Goal: Task Accomplishment & Management: Complete application form

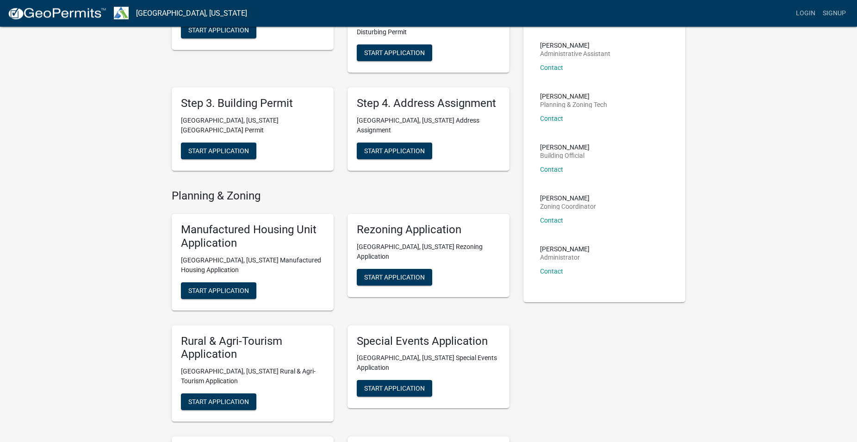
scroll to position [94, 0]
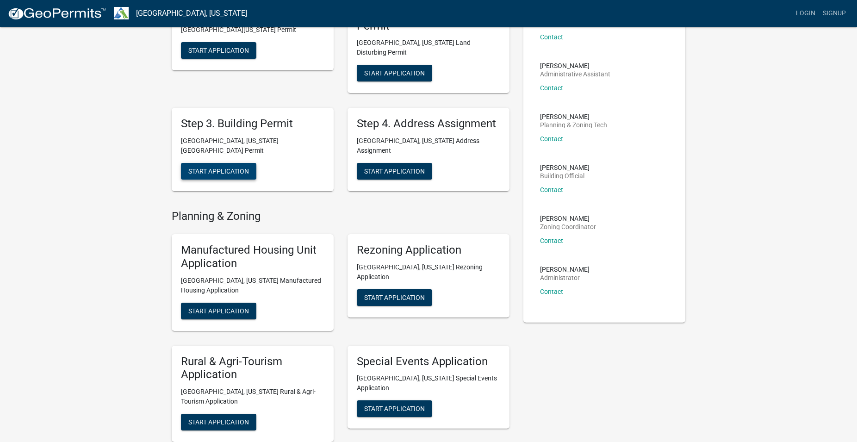
click at [230, 168] on span "Start Application" at bounding box center [218, 171] width 61 height 7
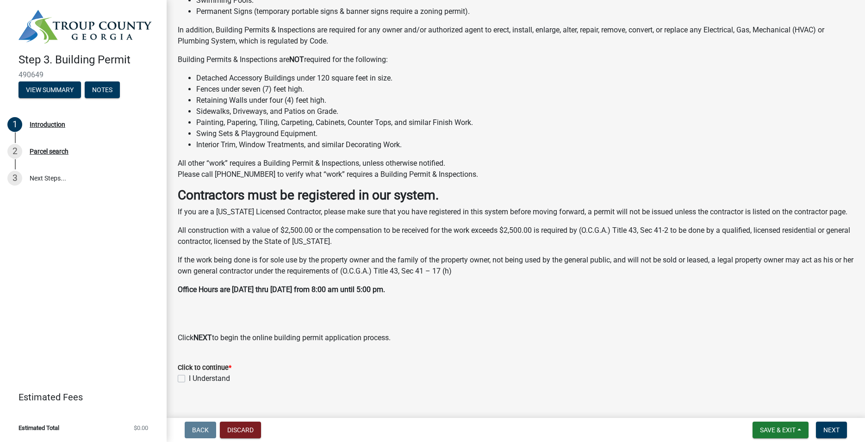
scroll to position [143, 0]
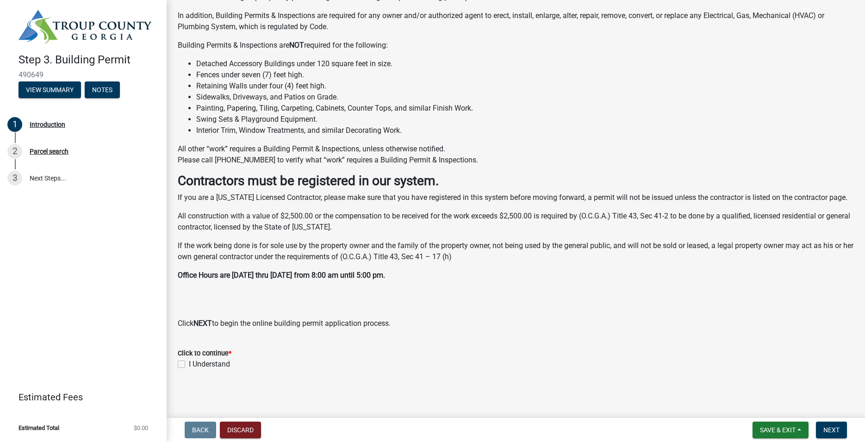
click at [189, 366] on label "I Understand" at bounding box center [209, 364] width 41 height 11
click at [189, 365] on input "I Understand" at bounding box center [192, 362] width 6 height 6
checkbox input "true"
click at [834, 429] on span "Next" at bounding box center [831, 429] width 16 height 7
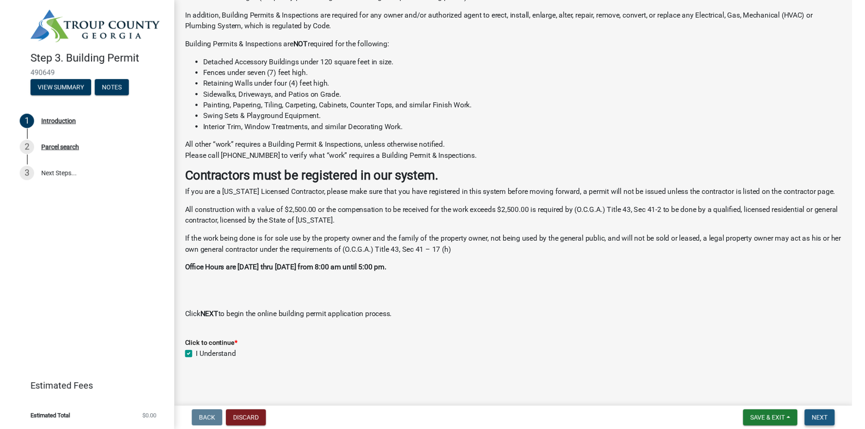
scroll to position [0, 0]
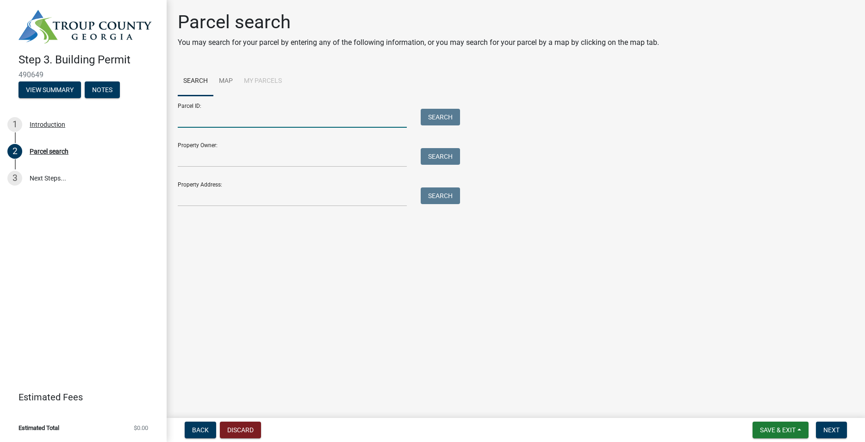
click at [211, 120] on input "Parcel ID:" at bounding box center [292, 118] width 229 height 19
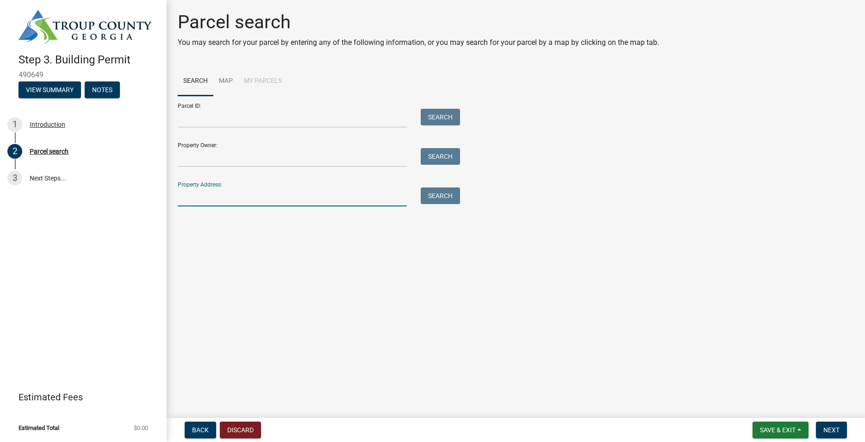
click at [239, 194] on input "Property Address:" at bounding box center [292, 196] width 229 height 19
type input "35 North Point Drive, Hogansville, Ga 30230"
click at [441, 195] on button "Search" at bounding box center [440, 195] width 39 height 17
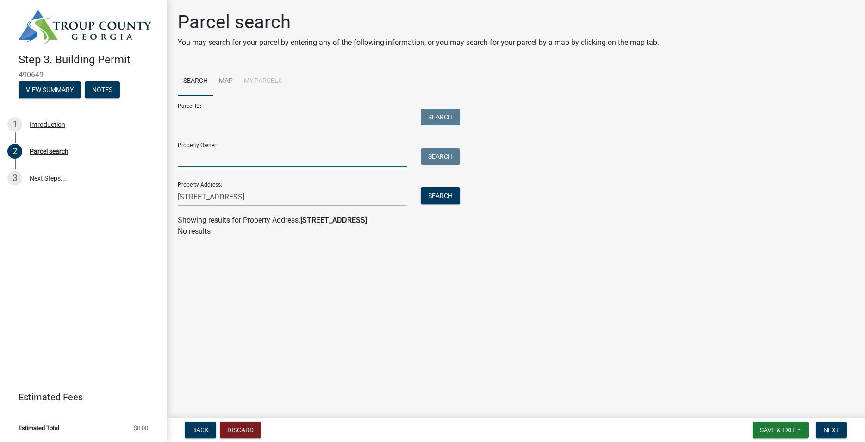
click at [237, 153] on input "Property Owner:" at bounding box center [292, 157] width 229 height 19
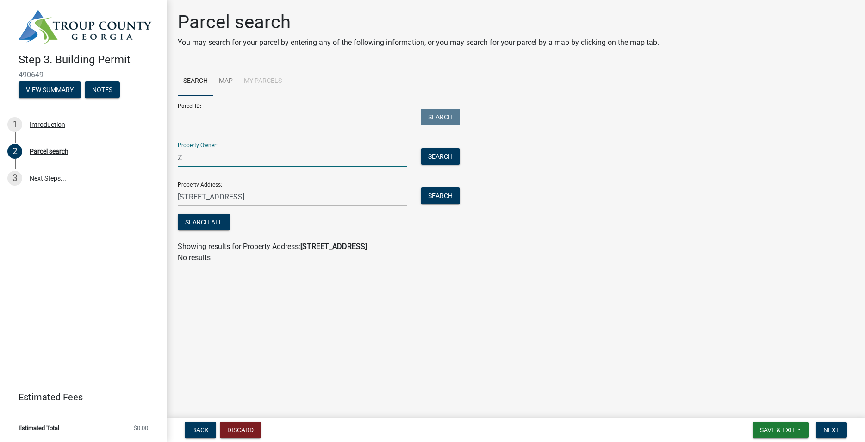
type input "Z"
click at [227, 199] on input "35 North Point Drive, Hogansville, Ga 30230" at bounding box center [292, 196] width 229 height 19
type input "[STREET_ADDRESS]"
click at [448, 193] on button "Search" at bounding box center [440, 195] width 39 height 17
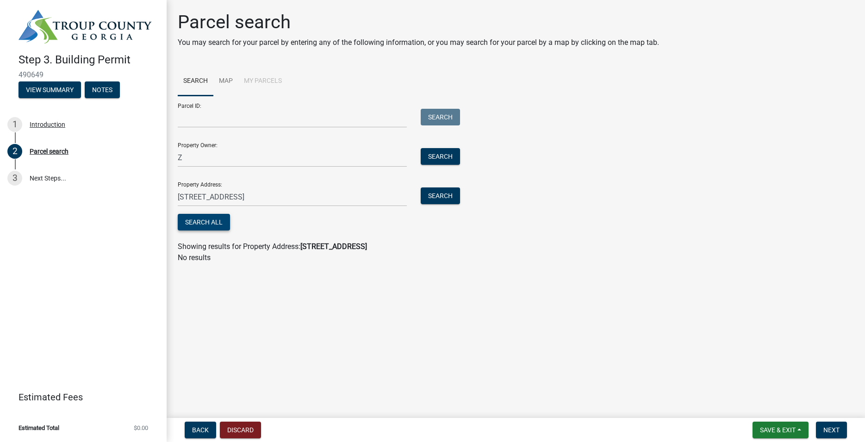
click at [209, 220] on button "Search All" at bounding box center [204, 222] width 52 height 17
click at [212, 161] on input "Z" at bounding box center [292, 157] width 229 height 19
type input "Zachary Kemp"
click at [443, 153] on button "Search" at bounding box center [440, 156] width 39 height 17
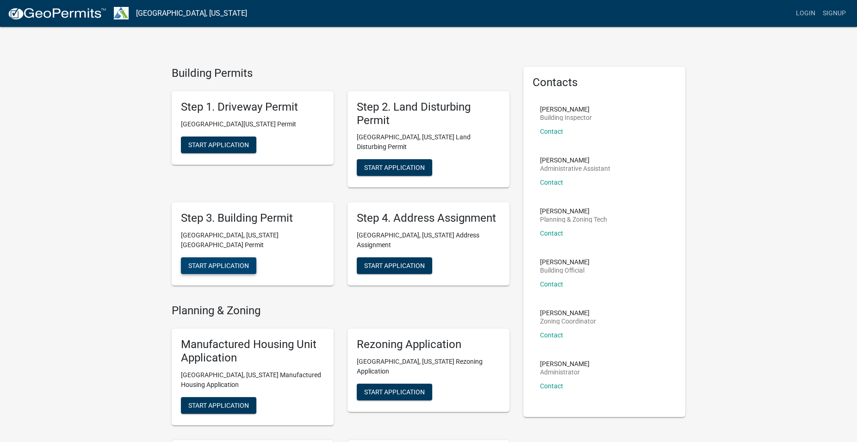
click at [202, 262] on span "Start Application" at bounding box center [218, 265] width 61 height 7
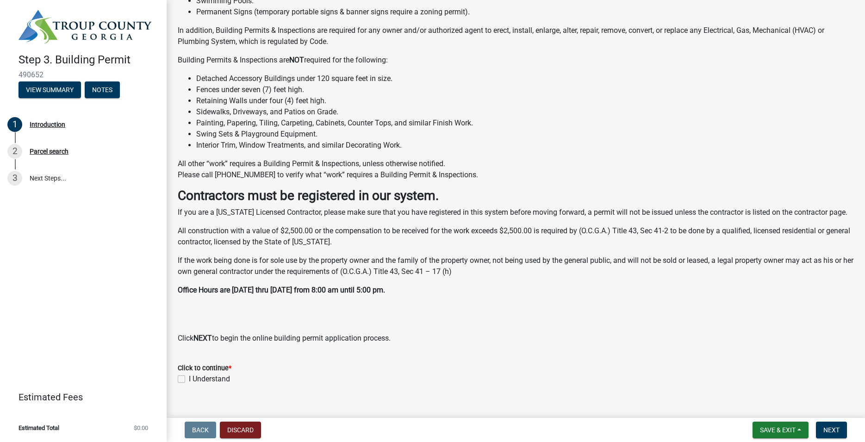
scroll to position [143, 0]
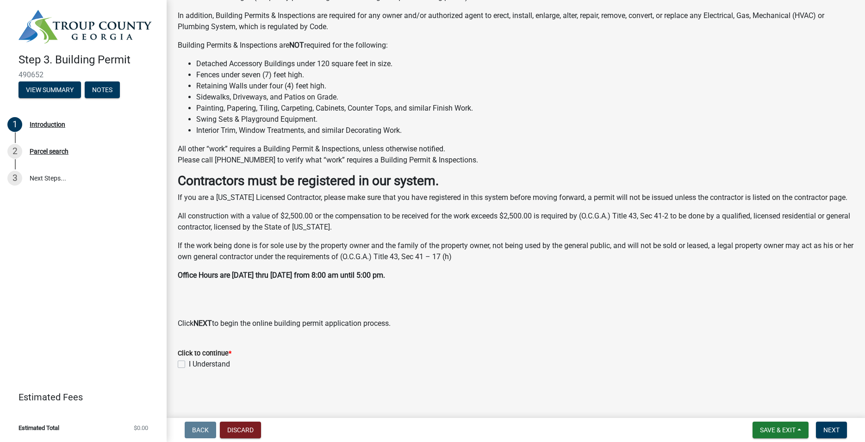
click at [189, 365] on label "I Understand" at bounding box center [209, 364] width 41 height 11
click at [189, 365] on input "I Understand" at bounding box center [192, 362] width 6 height 6
checkbox input "true"
click at [834, 429] on span "Next" at bounding box center [831, 429] width 16 height 7
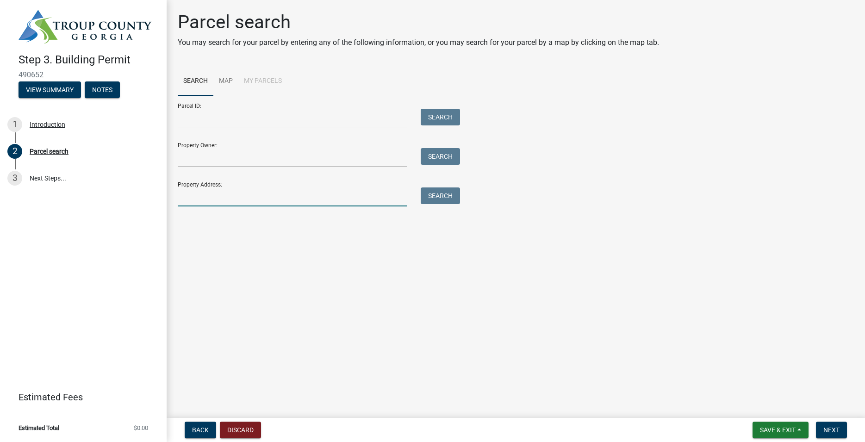
click at [209, 196] on input "Property Address:" at bounding box center [292, 196] width 229 height 19
type input "[STREET_ADDRESS]"
click at [445, 195] on button "Search" at bounding box center [440, 195] width 39 height 17
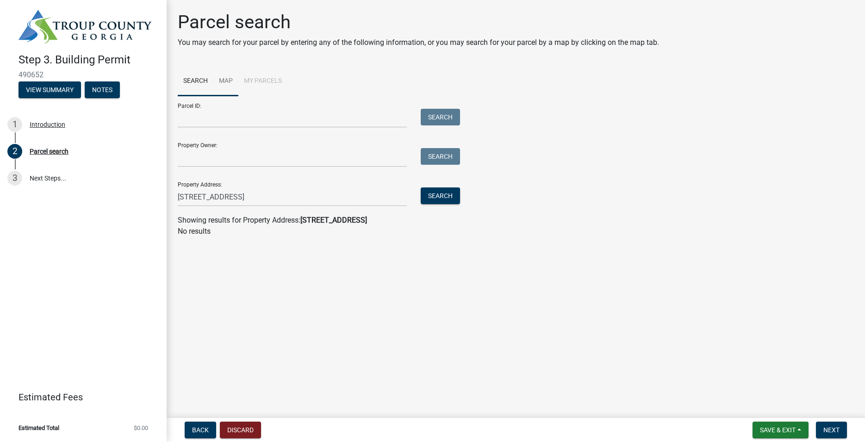
click at [227, 78] on link "Map" at bounding box center [225, 82] width 25 height 30
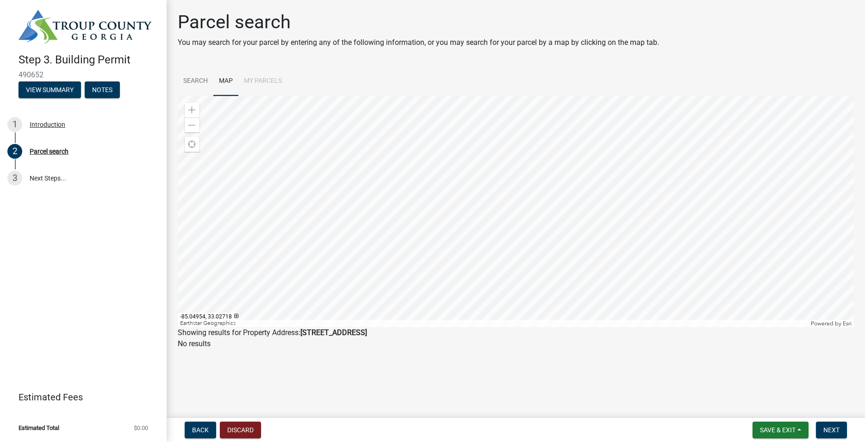
click at [477, 212] on div at bounding box center [516, 211] width 676 height 231
click at [474, 208] on div at bounding box center [516, 211] width 676 height 231
click at [495, 201] on div at bounding box center [516, 211] width 676 height 231
click at [199, 80] on link "Search" at bounding box center [196, 82] width 36 height 30
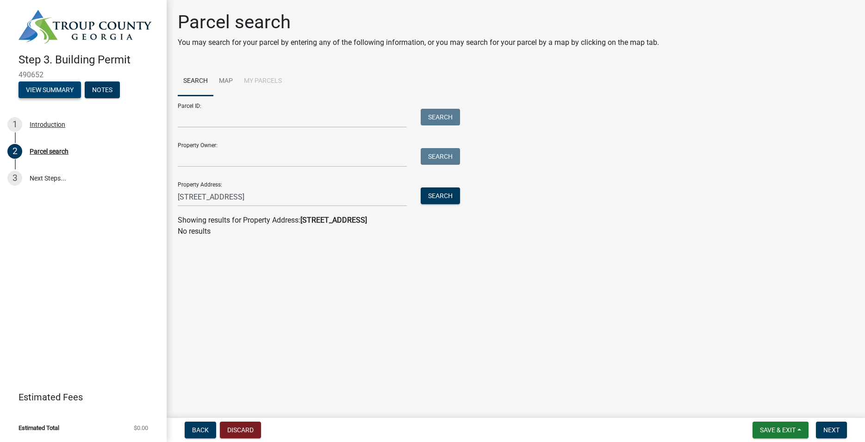
click at [57, 88] on button "View Summary" at bounding box center [50, 89] width 62 height 17
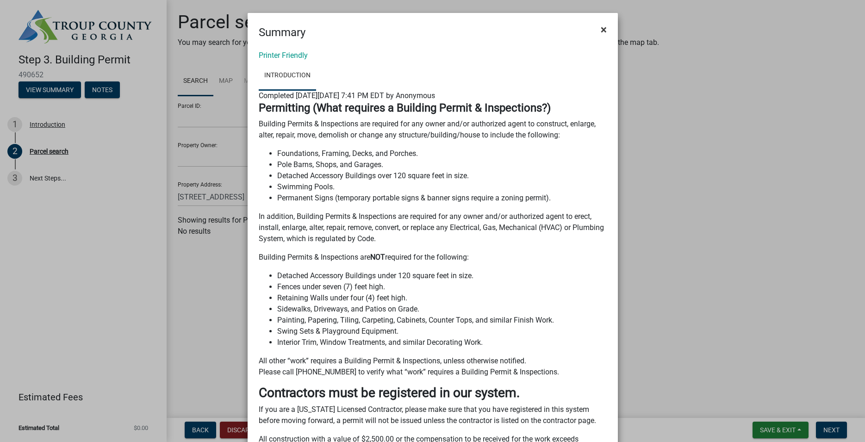
click at [601, 30] on span "×" at bounding box center [604, 29] width 6 height 13
